Goal: Task Accomplishment & Management: Use online tool/utility

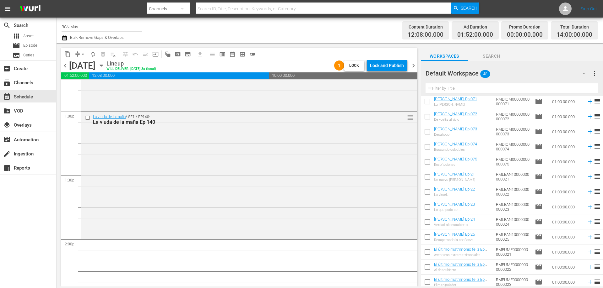
scroll to position [445, 0]
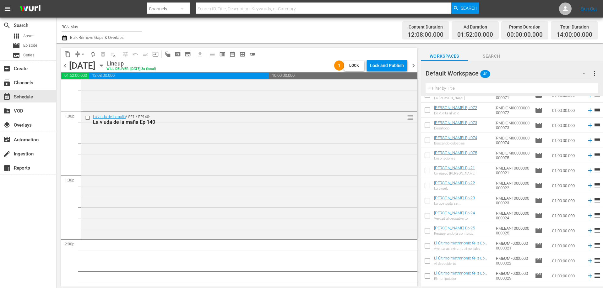
click at [426, 171] on input "checkbox" at bounding box center [427, 171] width 13 height 13
checkbox input "true"
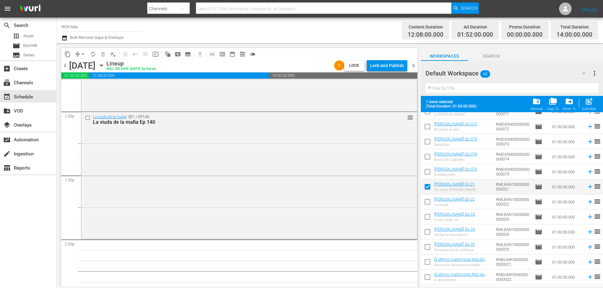
click at [426, 201] on input "checkbox" at bounding box center [427, 203] width 13 height 13
checkbox input "true"
click at [427, 217] on input "checkbox" at bounding box center [427, 218] width 13 height 13
checkbox input "true"
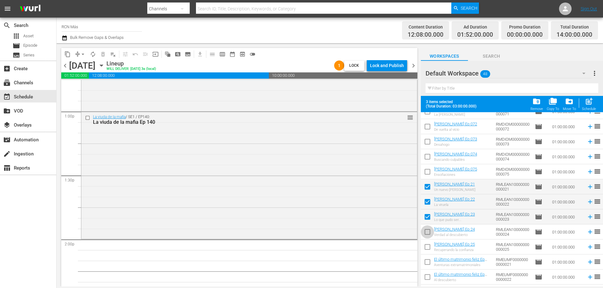
click at [425, 232] on input "checkbox" at bounding box center [427, 233] width 13 height 13
checkbox input "true"
click at [427, 251] on input "checkbox" at bounding box center [427, 248] width 13 height 13
checkbox input "true"
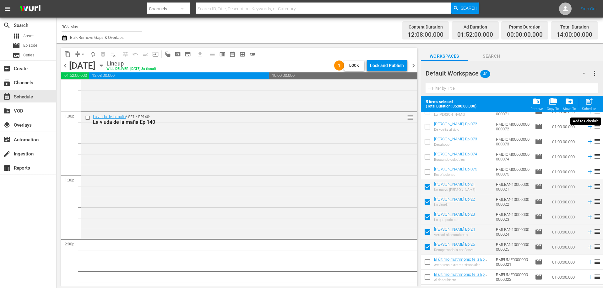
click at [592, 102] on span "post_add" at bounding box center [588, 101] width 8 height 8
checkbox input "false"
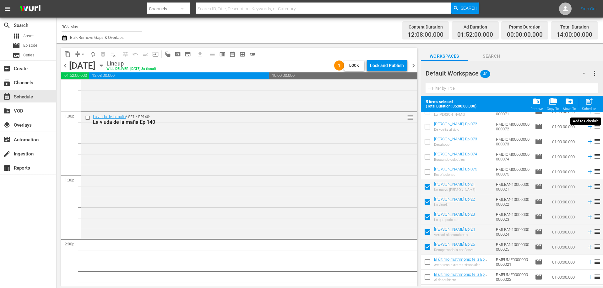
checkbox input "false"
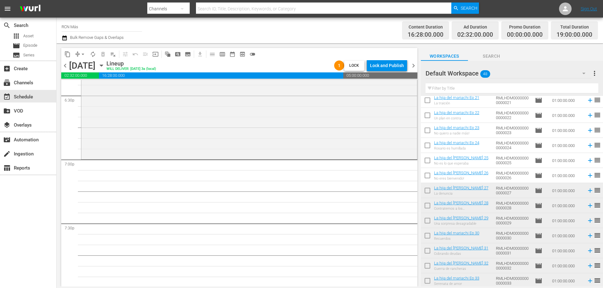
scroll to position [0, 0]
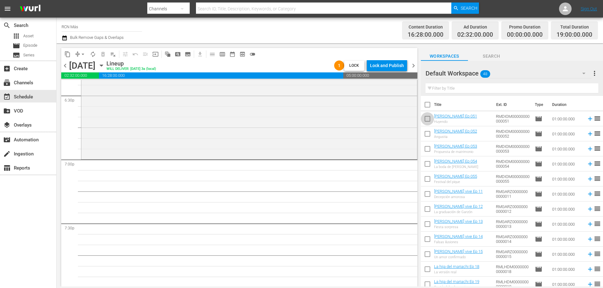
click at [424, 119] on input "checkbox" at bounding box center [427, 120] width 13 height 13
checkbox input "true"
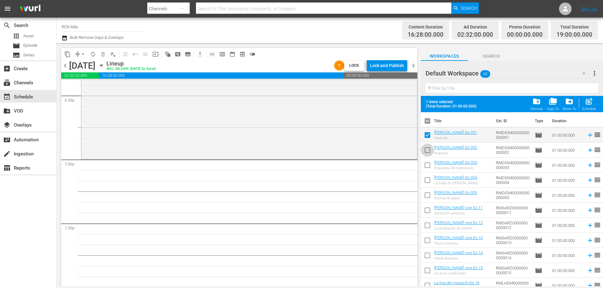
click at [426, 150] on input "checkbox" at bounding box center [427, 151] width 13 height 13
checkbox input "true"
click at [426, 164] on input "checkbox" at bounding box center [427, 166] width 13 height 13
checkbox input "true"
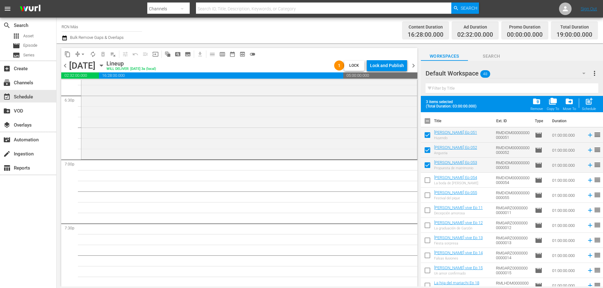
click at [425, 180] on input "checkbox" at bounding box center [427, 181] width 13 height 13
checkbox input "true"
click at [425, 197] on input "checkbox" at bounding box center [427, 196] width 13 height 13
checkbox input "true"
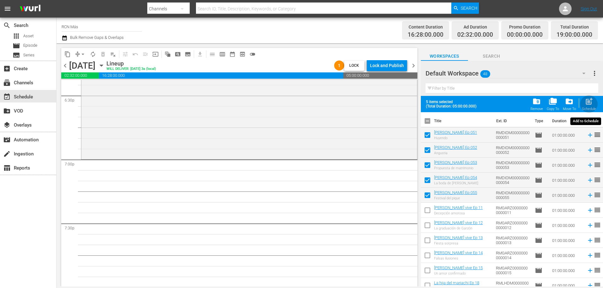
click at [592, 106] on span "post_add" at bounding box center [588, 101] width 8 height 8
checkbox input "false"
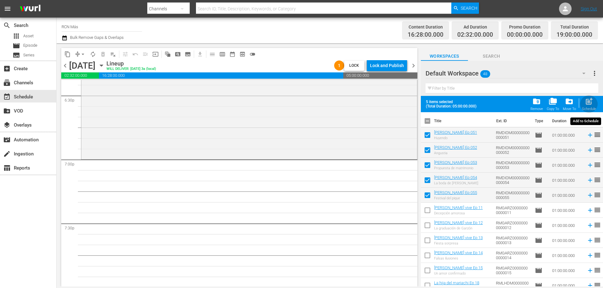
checkbox input "false"
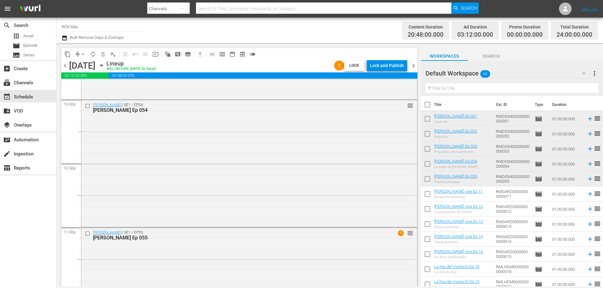
scroll to position [2866, 0]
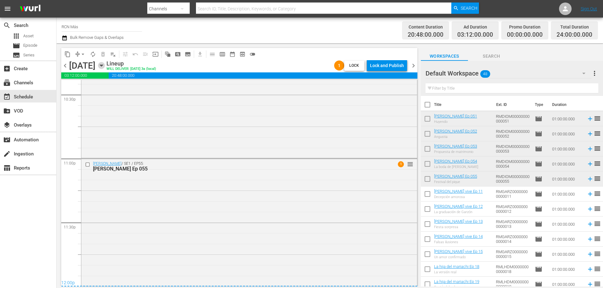
click at [105, 64] on icon "button" at bounding box center [101, 65] width 7 height 7
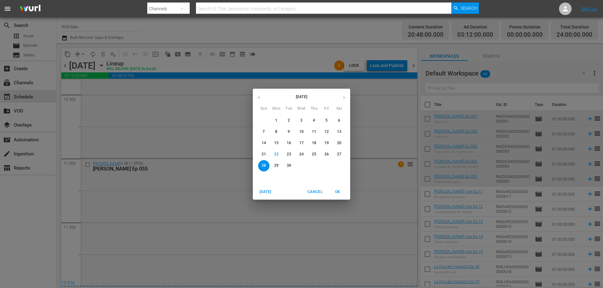
click at [286, 153] on span "23" at bounding box center [288, 154] width 11 height 5
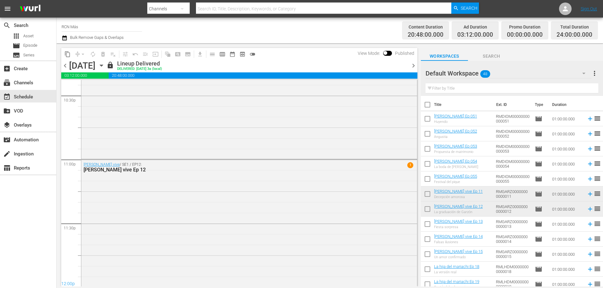
scroll to position [2866, 0]
click at [414, 69] on span "chevron_right" at bounding box center [413, 66] width 8 height 8
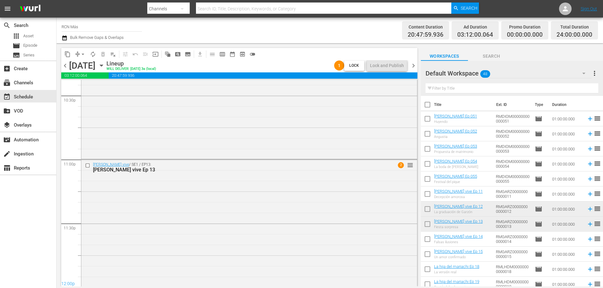
scroll to position [2866, 0]
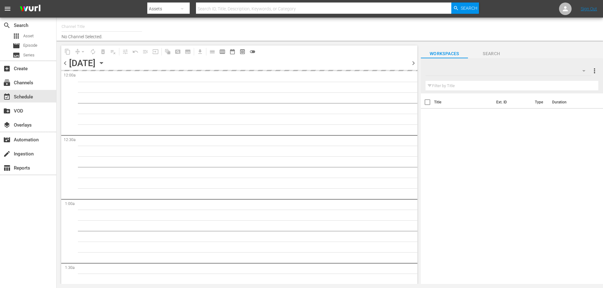
type input "RCN Más (926)"
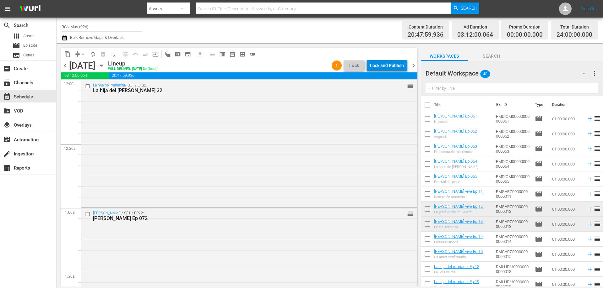
click at [394, 67] on div "Lock and Publish" at bounding box center [387, 65] width 34 height 11
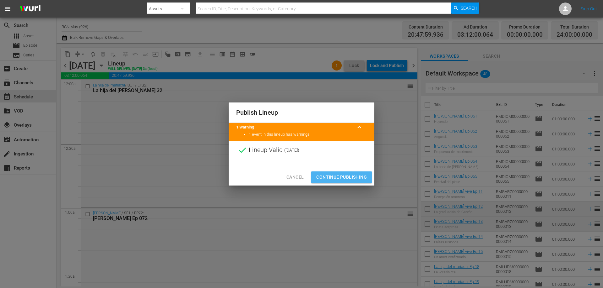
click at [350, 177] on span "Continue Publishing" at bounding box center [341, 178] width 51 height 8
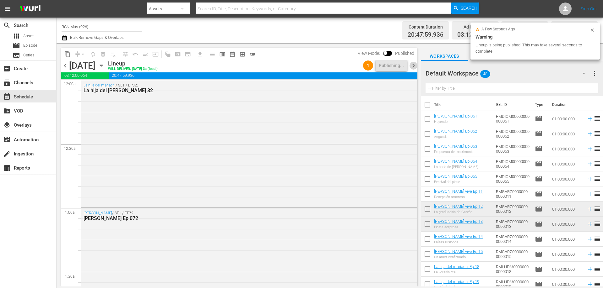
click at [415, 67] on span "chevron_right" at bounding box center [413, 66] width 8 height 8
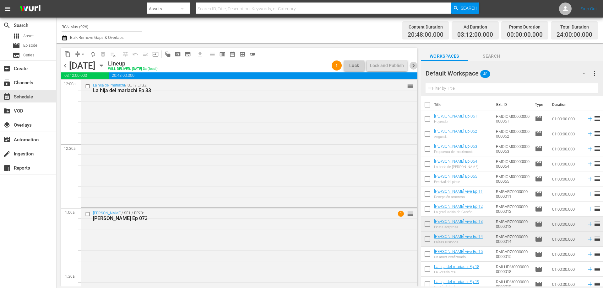
click at [412, 66] on span "chevron_right" at bounding box center [413, 66] width 8 height 8
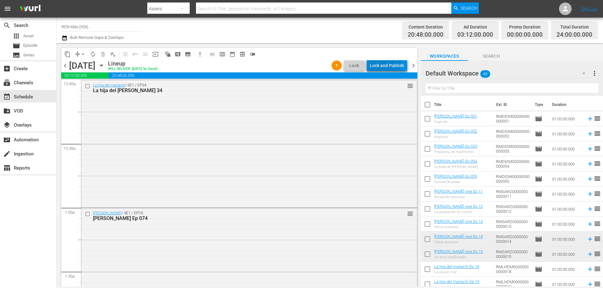
click at [379, 65] on div "Lock and Publish" at bounding box center [387, 65] width 34 height 11
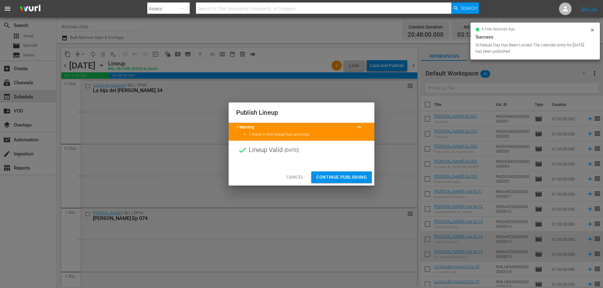
click at [346, 180] on span "Continue Publishing" at bounding box center [341, 178] width 51 height 8
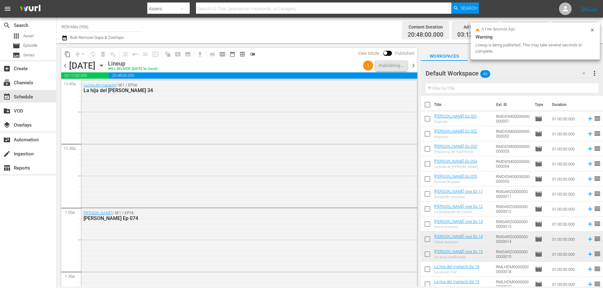
click at [412, 64] on span "chevron_right" at bounding box center [413, 66] width 8 height 8
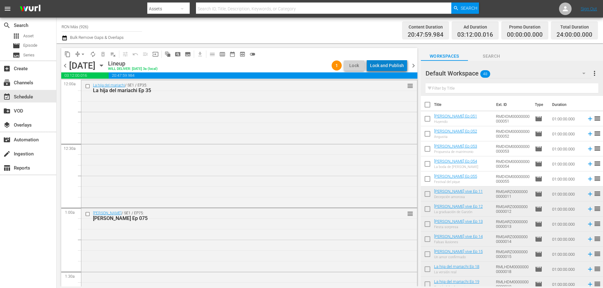
click at [390, 67] on div "Lock and Publish" at bounding box center [387, 65] width 34 height 11
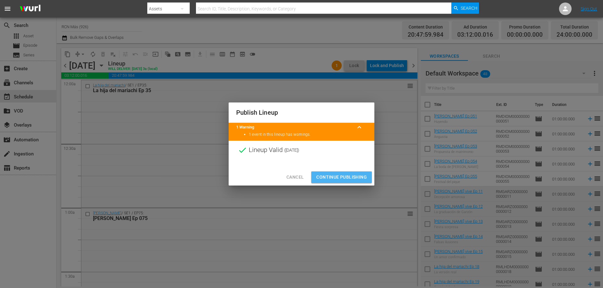
click at [340, 177] on span "Continue Publishing" at bounding box center [341, 178] width 51 height 8
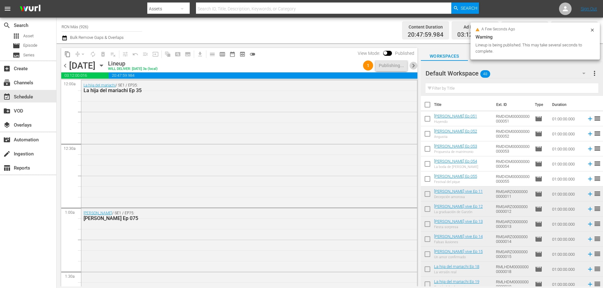
click at [413, 65] on span "chevron_right" at bounding box center [413, 66] width 8 height 8
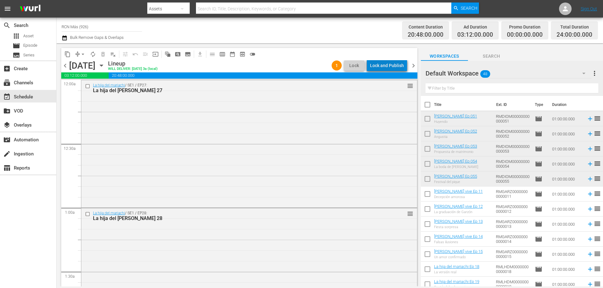
click at [390, 67] on div "Lock and Publish" at bounding box center [387, 65] width 34 height 11
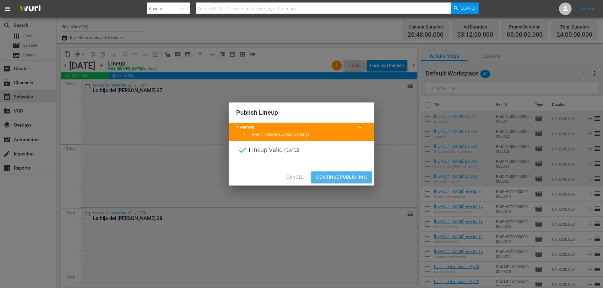
click at [353, 174] on span "Continue Publishing" at bounding box center [341, 178] width 51 height 8
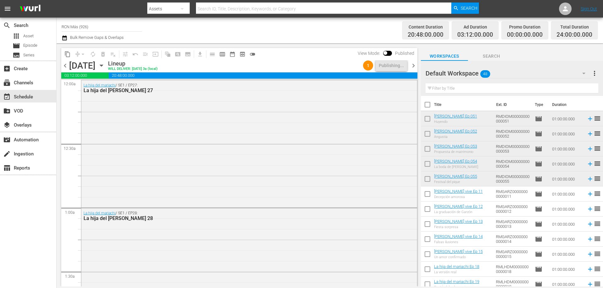
click at [63, 64] on span "chevron_left" at bounding box center [65, 66] width 8 height 8
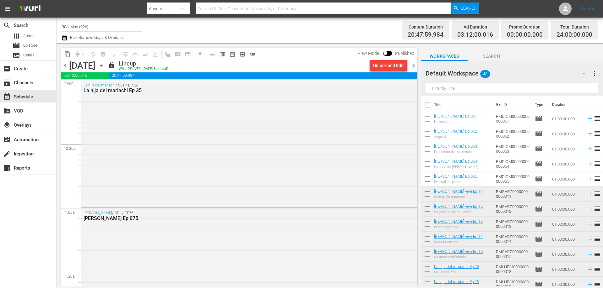
click at [63, 67] on span "chevron_left" at bounding box center [65, 66] width 8 height 8
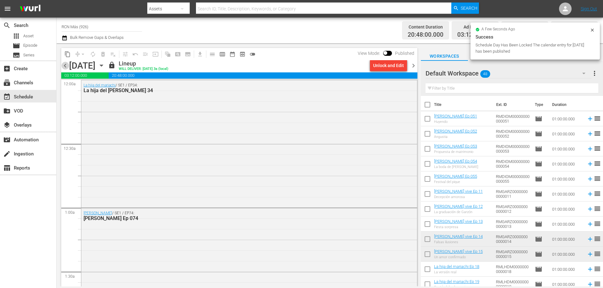
click at [63, 67] on span "chevron_left" at bounding box center [65, 66] width 8 height 8
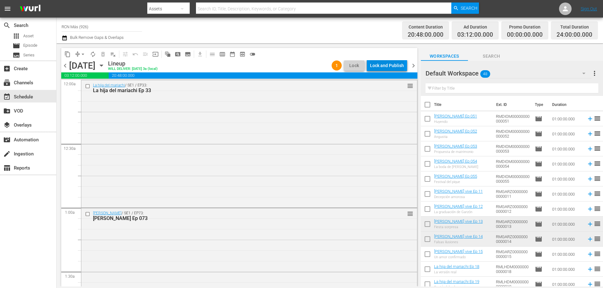
click at [400, 62] on div "Lock and Publish" at bounding box center [387, 65] width 34 height 11
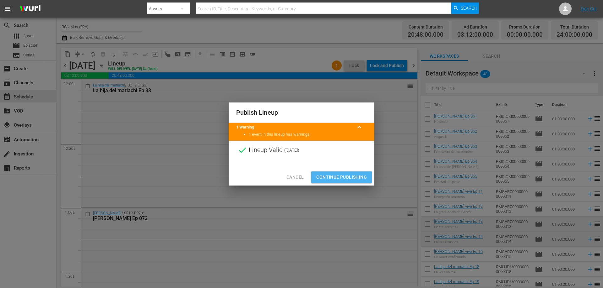
click at [346, 174] on span "Continue Publishing" at bounding box center [341, 178] width 51 height 8
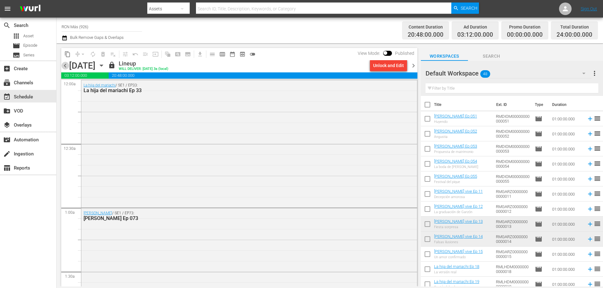
click at [63, 66] on span "chevron_left" at bounding box center [65, 66] width 8 height 8
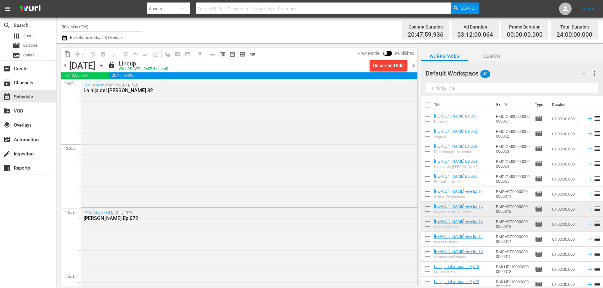
click at [63, 66] on span "chevron_left" at bounding box center [65, 66] width 8 height 8
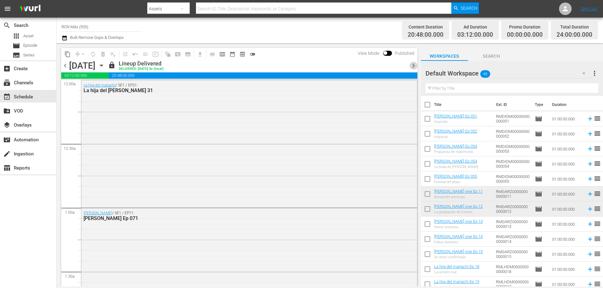
click at [414, 67] on span "chevron_right" at bounding box center [413, 66] width 8 height 8
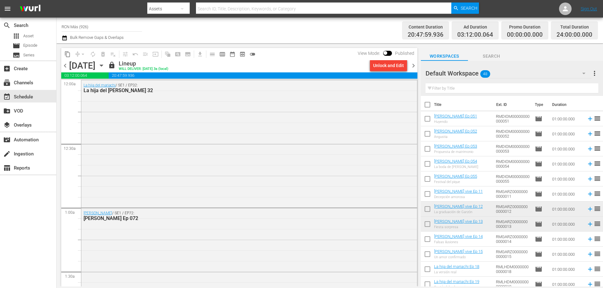
click at [414, 67] on span "chevron_right" at bounding box center [413, 66] width 8 height 8
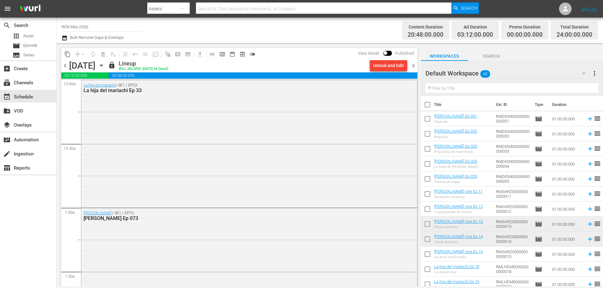
click at [414, 67] on span "chevron_right" at bounding box center [413, 66] width 8 height 8
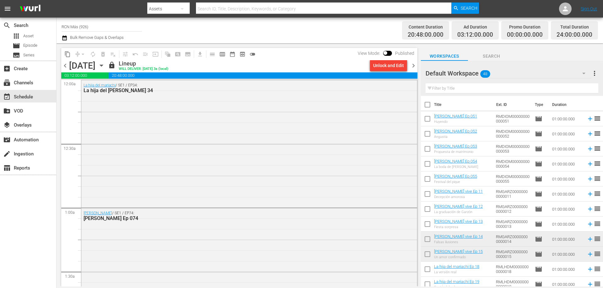
click at [411, 66] on span "chevron_right" at bounding box center [413, 66] width 8 height 8
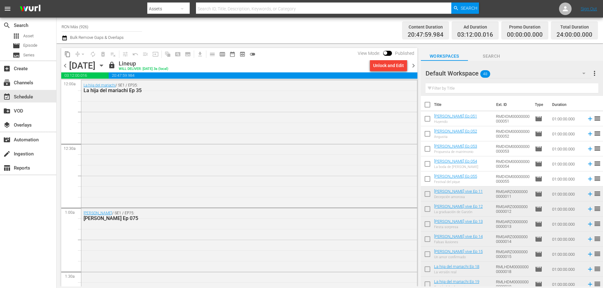
click at [411, 66] on span "chevron_right" at bounding box center [413, 66] width 8 height 8
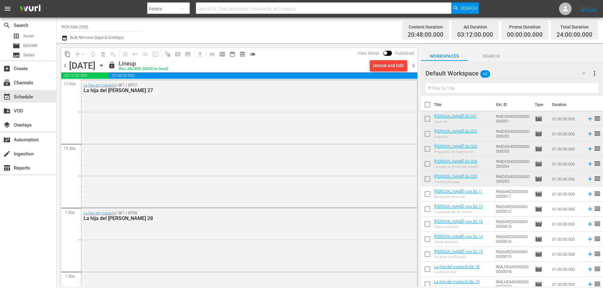
click at [35, 200] on div "search Search apps Asset movie Episode subtitles Series add_box Create subscrip…" at bounding box center [28, 162] width 56 height 288
